Goal: Obtain resource: Download file/media

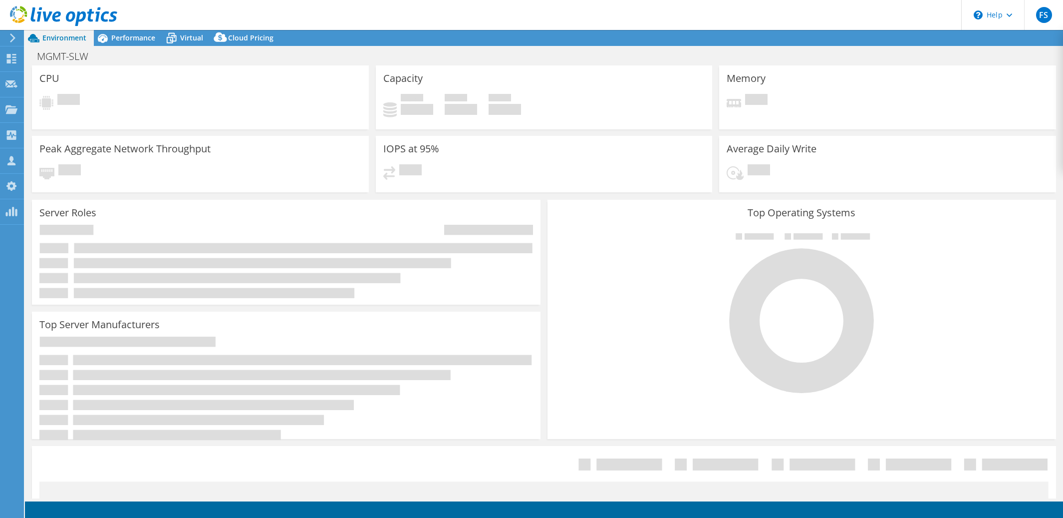
select select "USD"
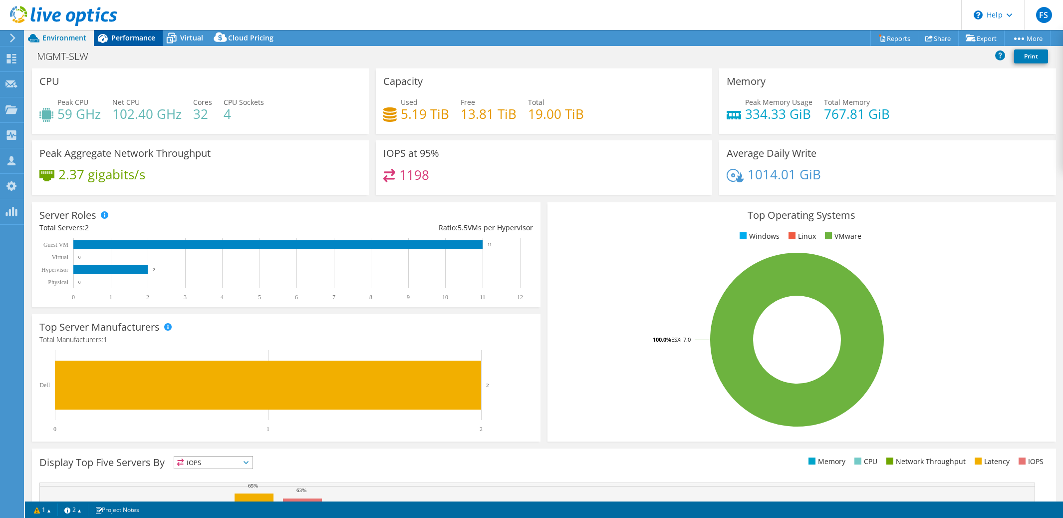
click at [134, 38] on span "Performance" at bounding box center [133, 37] width 44 height 9
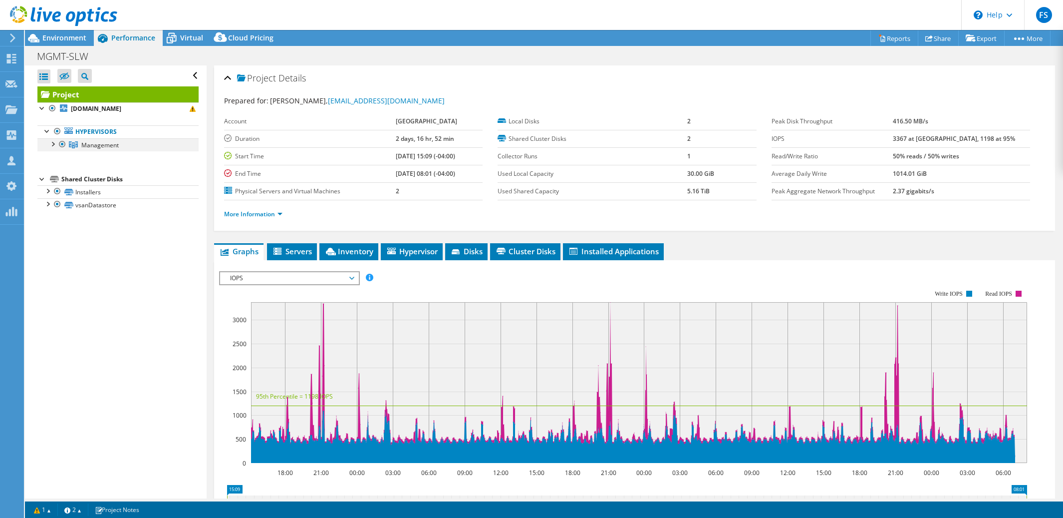
click at [53, 145] on div at bounding box center [52, 143] width 10 height 10
click at [70, 41] on span "Environment" at bounding box center [64, 37] width 44 height 9
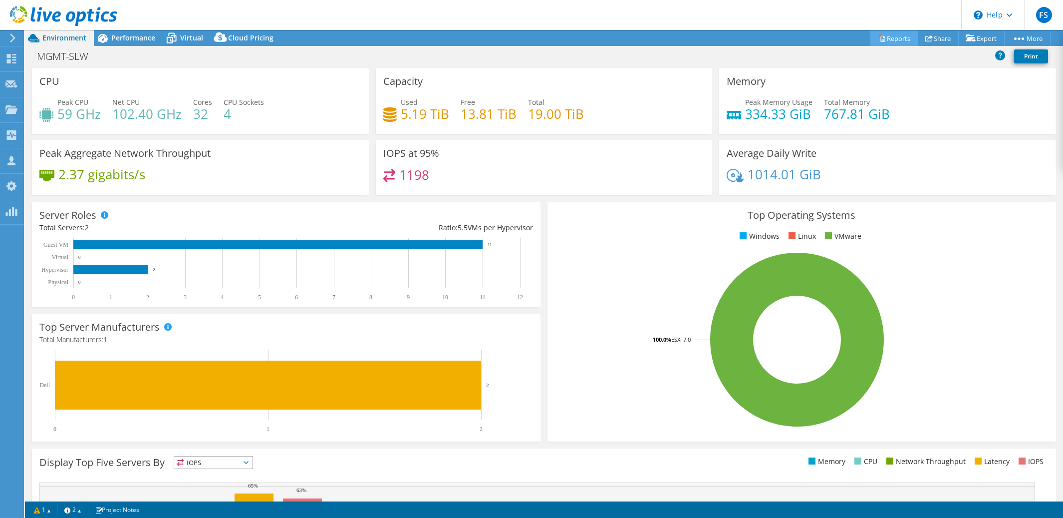
click at [893, 35] on link "Reports" at bounding box center [894, 37] width 48 height 15
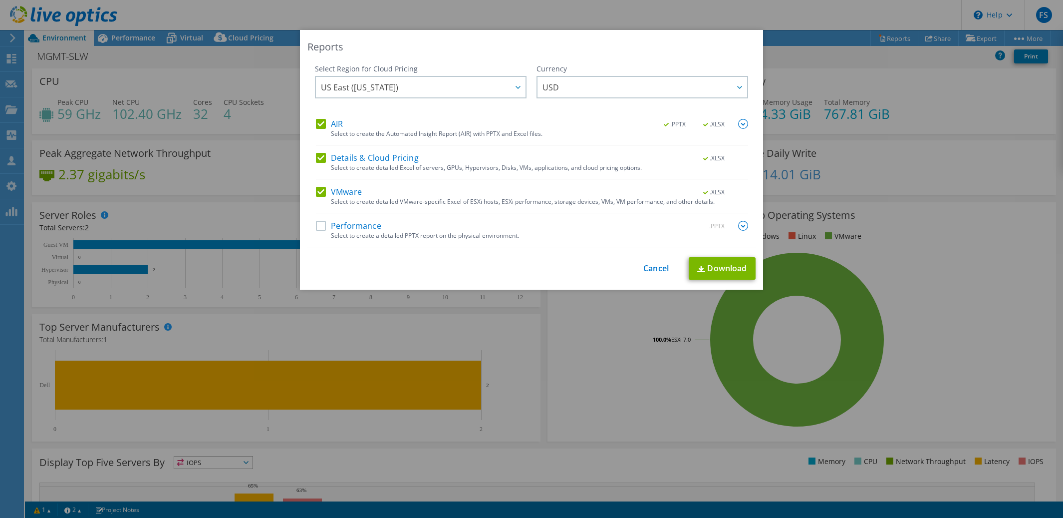
click at [320, 157] on label "Details & Cloud Pricing" at bounding box center [367, 158] width 103 height 10
click at [0, 0] on input "Details & Cloud Pricing" at bounding box center [0, 0] width 0 height 0
click at [723, 278] on link "Download" at bounding box center [722, 268] width 67 height 22
click at [654, 269] on link "Cancel" at bounding box center [655, 267] width 25 height 9
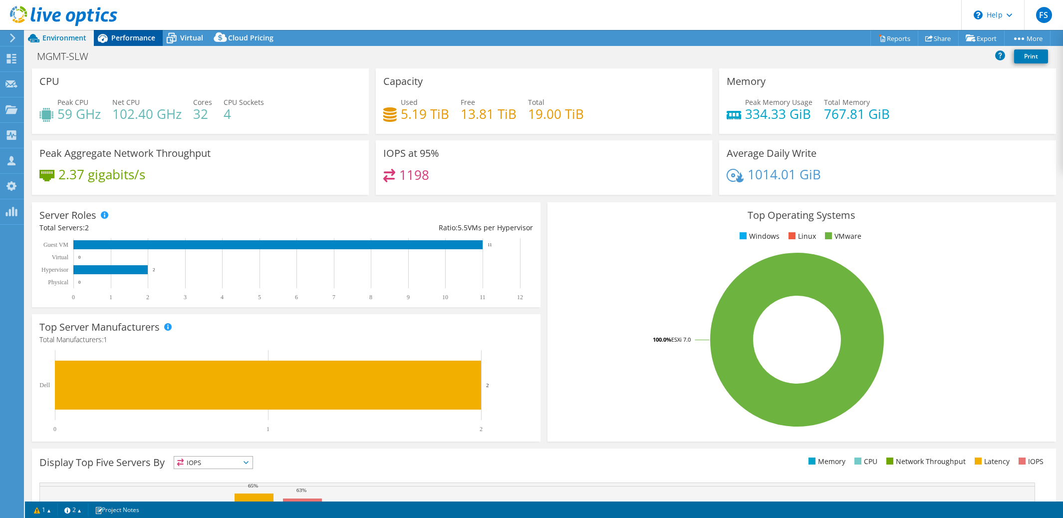
click at [133, 40] on span "Performance" at bounding box center [133, 37] width 44 height 9
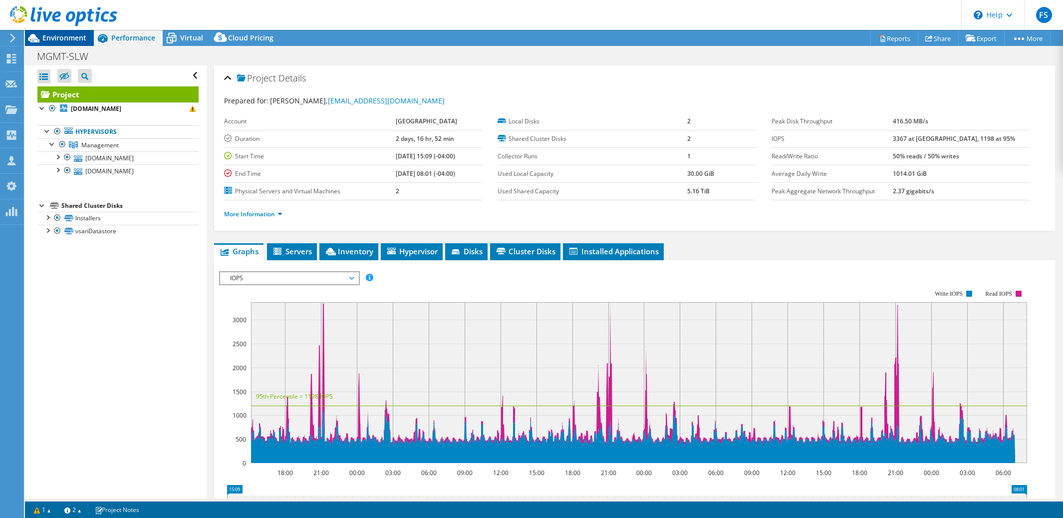
click at [67, 39] on span "Environment" at bounding box center [64, 37] width 44 height 9
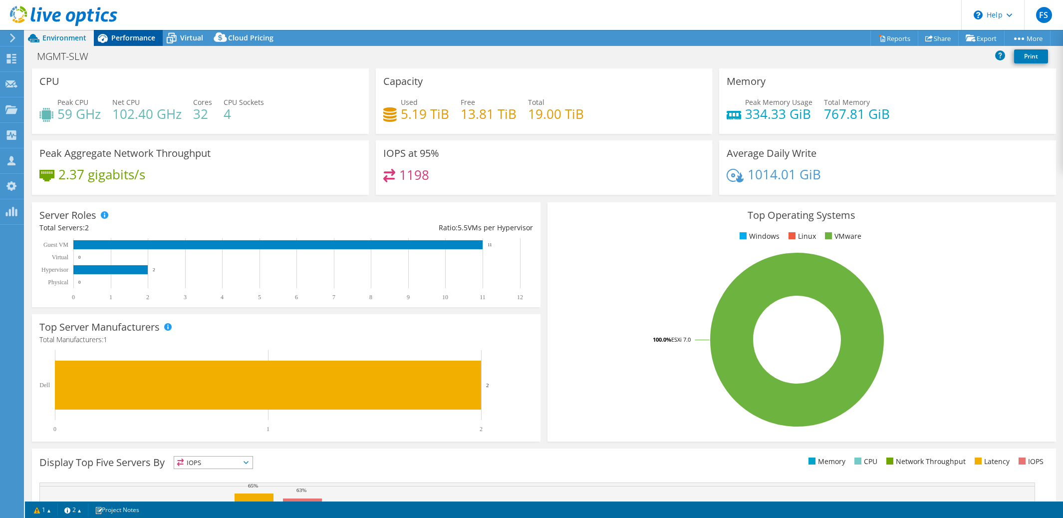
click at [129, 41] on span "Performance" at bounding box center [133, 37] width 44 height 9
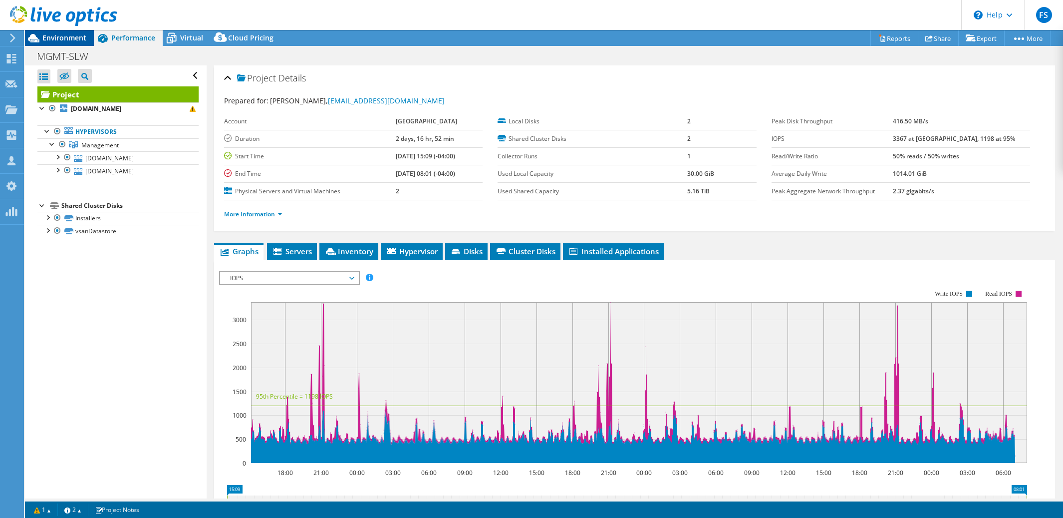
click at [73, 41] on span "Environment" at bounding box center [64, 37] width 44 height 9
